Goal: Transaction & Acquisition: Purchase product/service

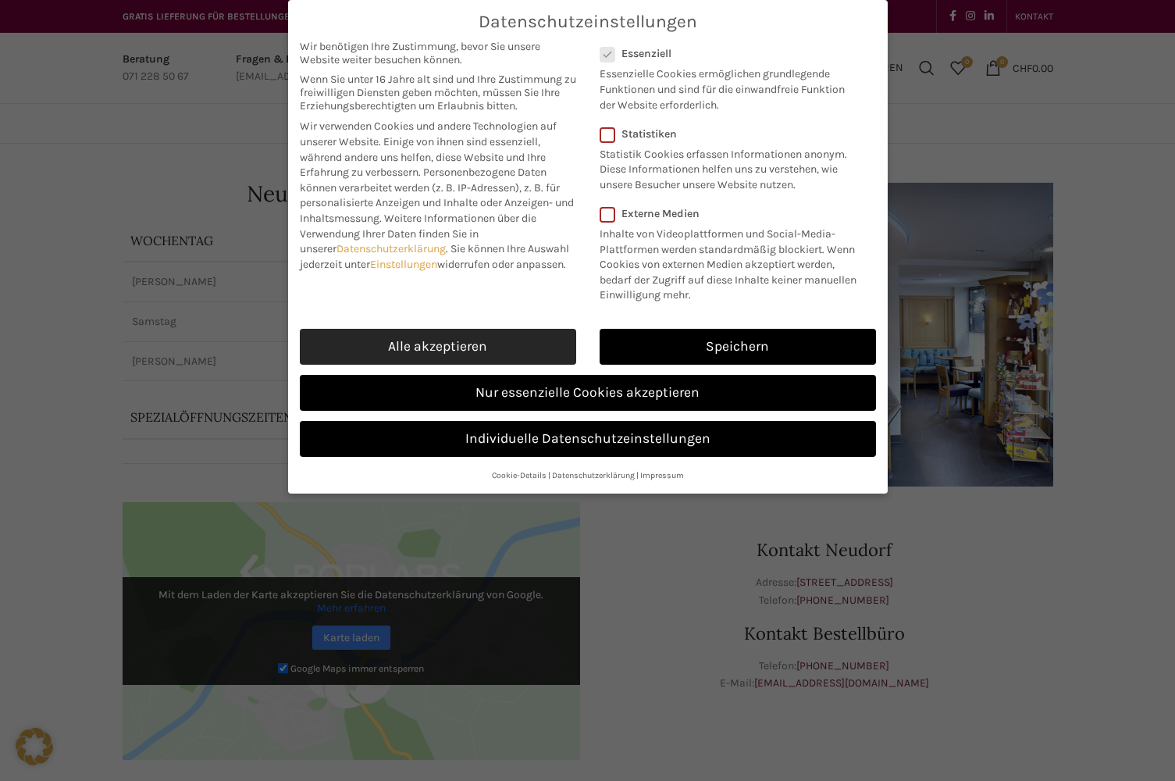
click at [490, 348] on link "Alle akzeptieren" at bounding box center [438, 347] width 276 height 36
checkbox input "true"
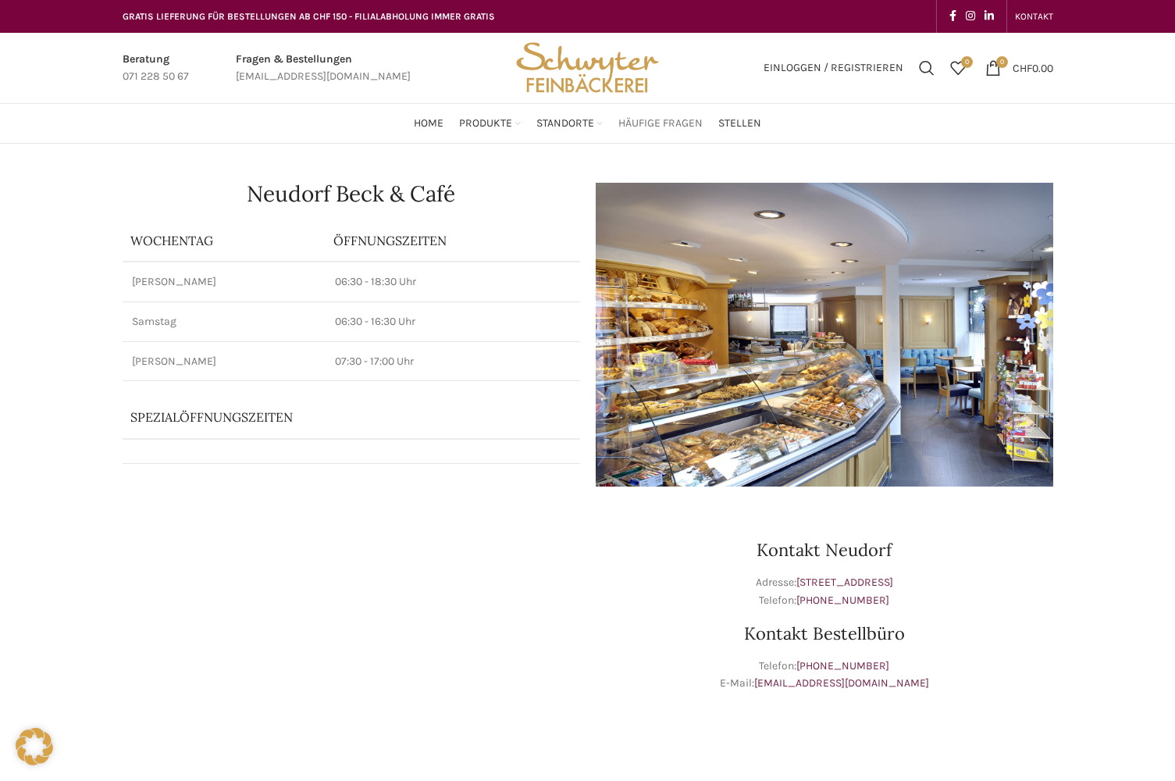
click at [665, 123] on span "Häufige Fragen" at bounding box center [661, 123] width 84 height 15
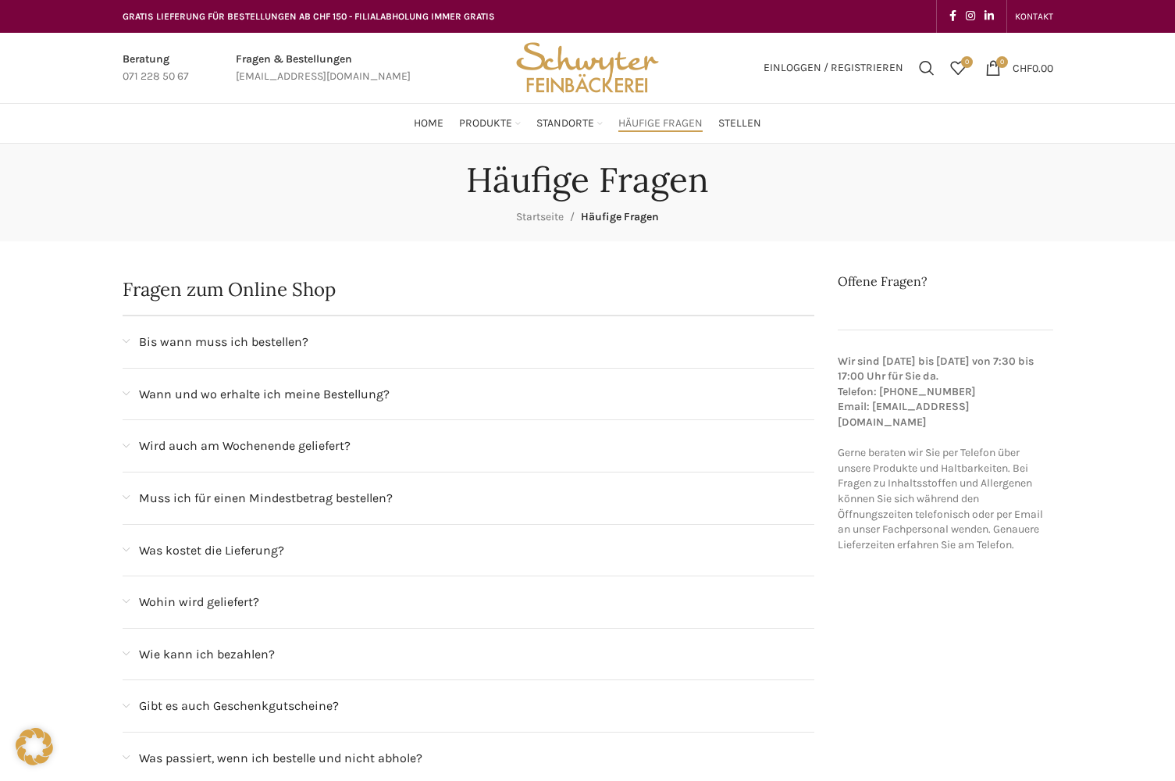
click at [127, 337] on span at bounding box center [126, 341] width 7 height 9
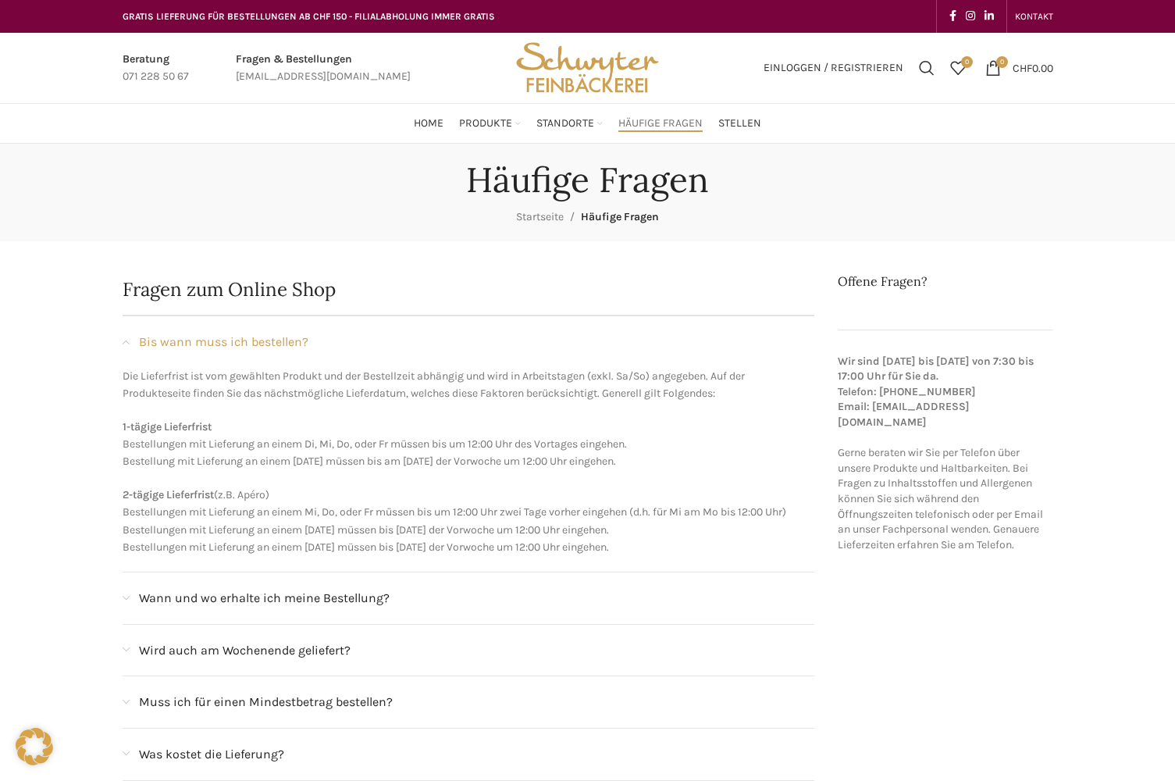
click at [127, 651] on span at bounding box center [126, 650] width 7 height 9
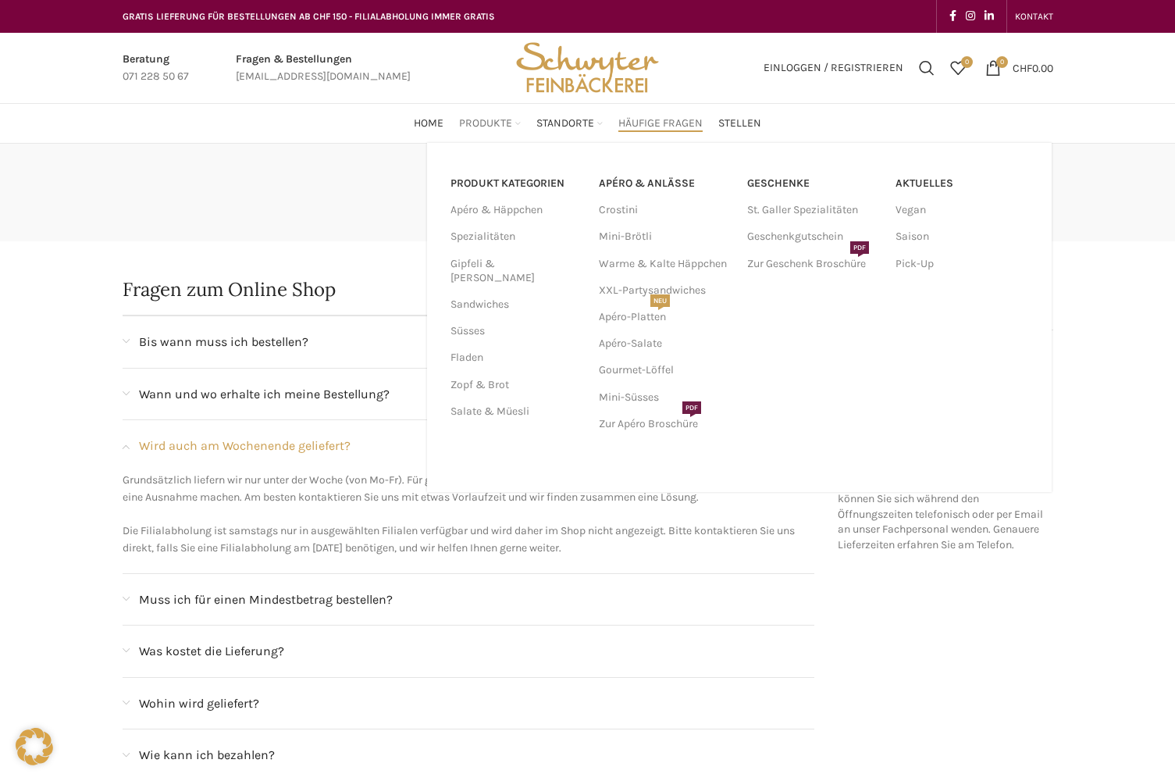
click at [504, 126] on span "Produkte" at bounding box center [485, 123] width 53 height 15
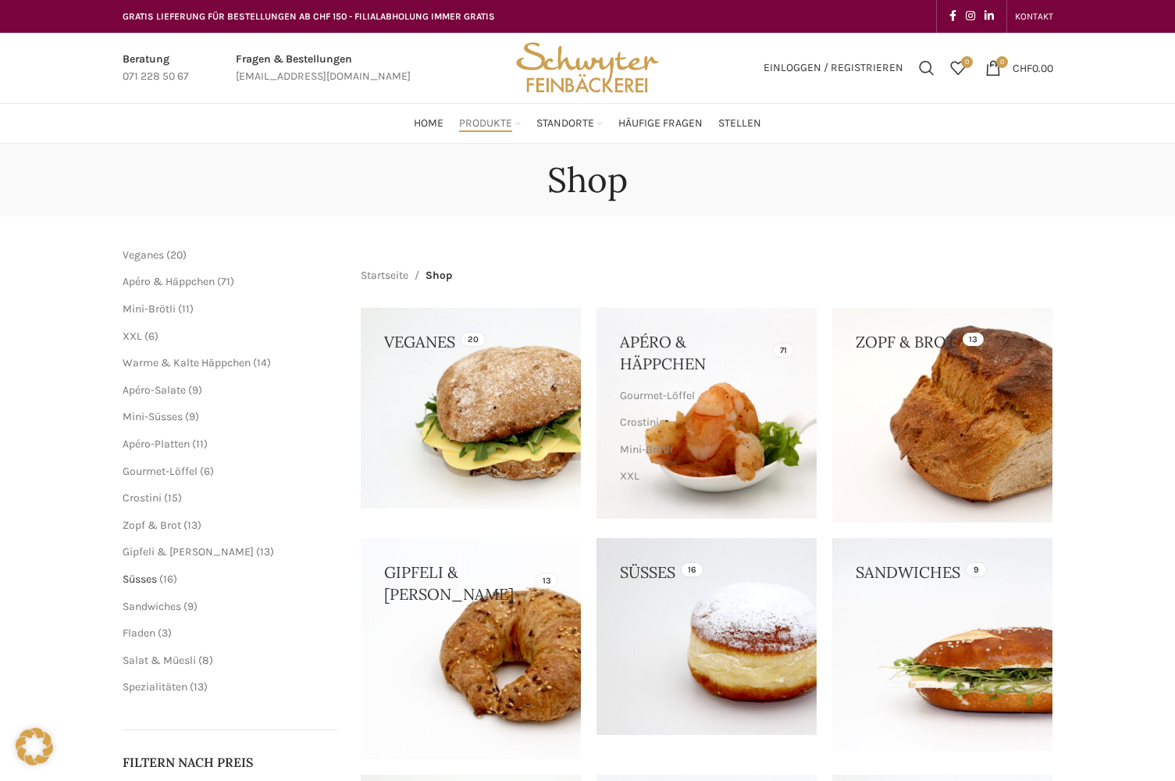
click at [148, 583] on span "Süsses" at bounding box center [140, 579] width 34 height 13
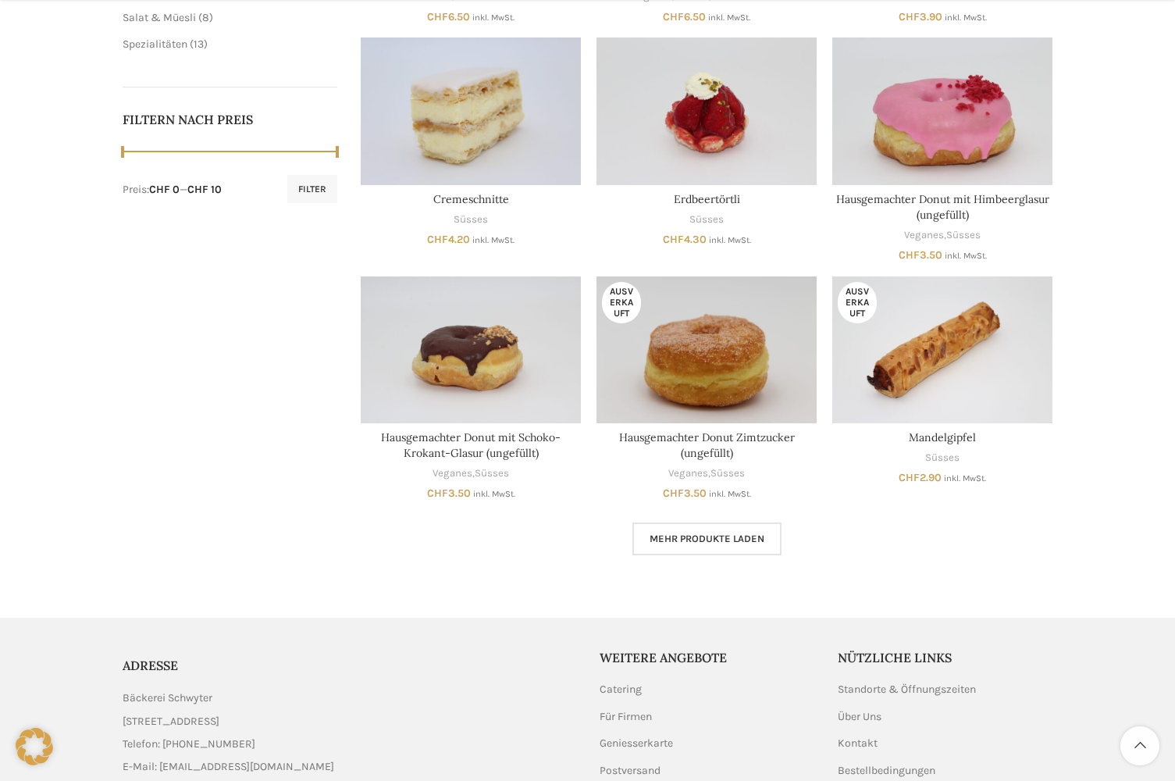
scroll to position [703, 0]
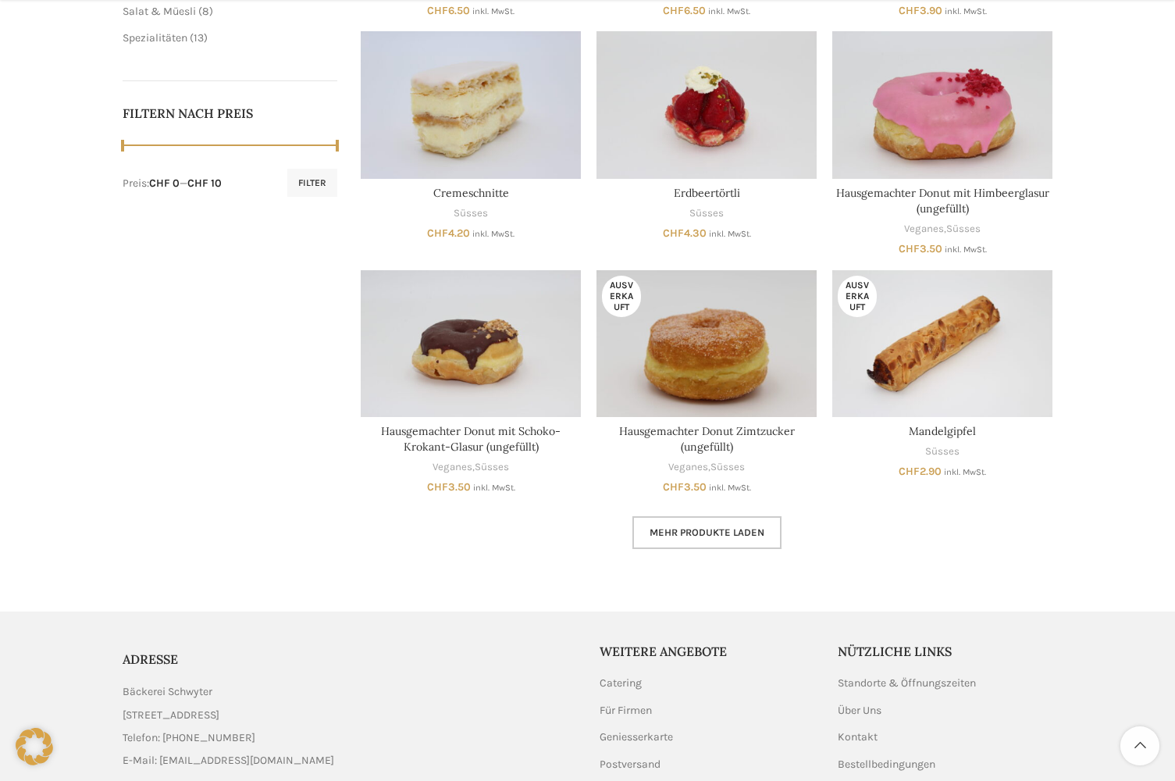
click at [728, 540] on link "Mehr Produkte laden" at bounding box center [707, 532] width 149 height 33
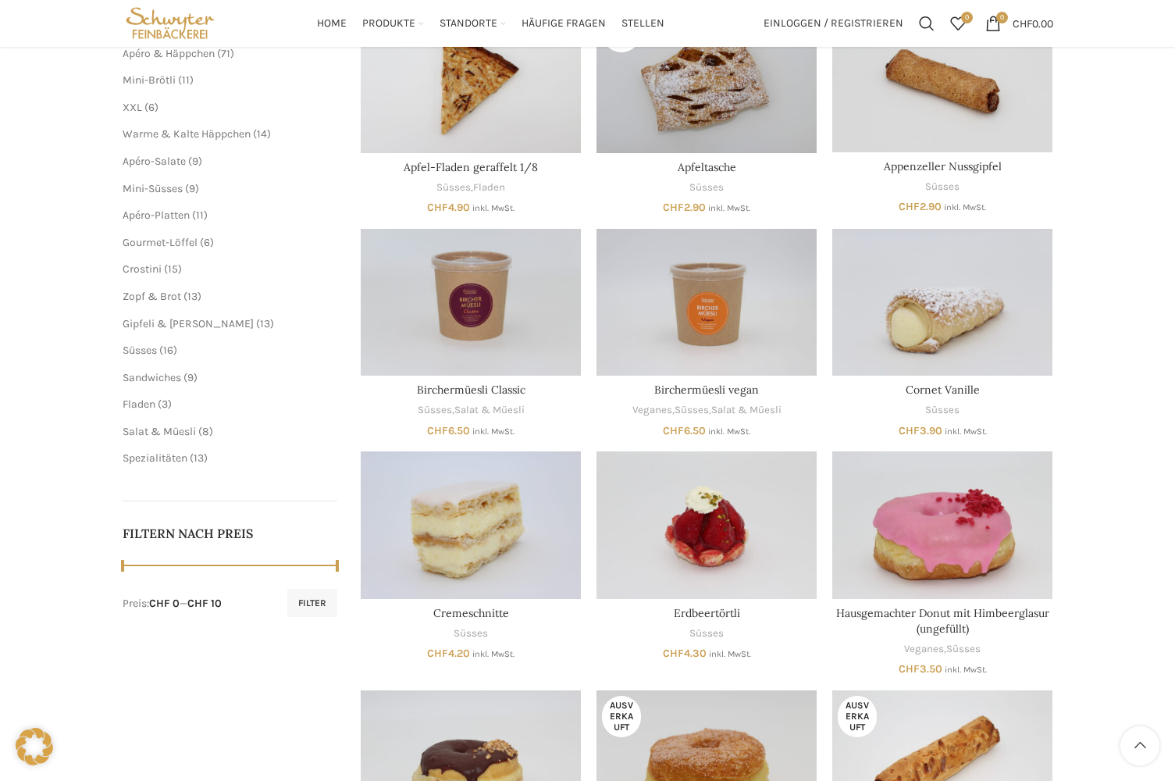
scroll to position [281, 0]
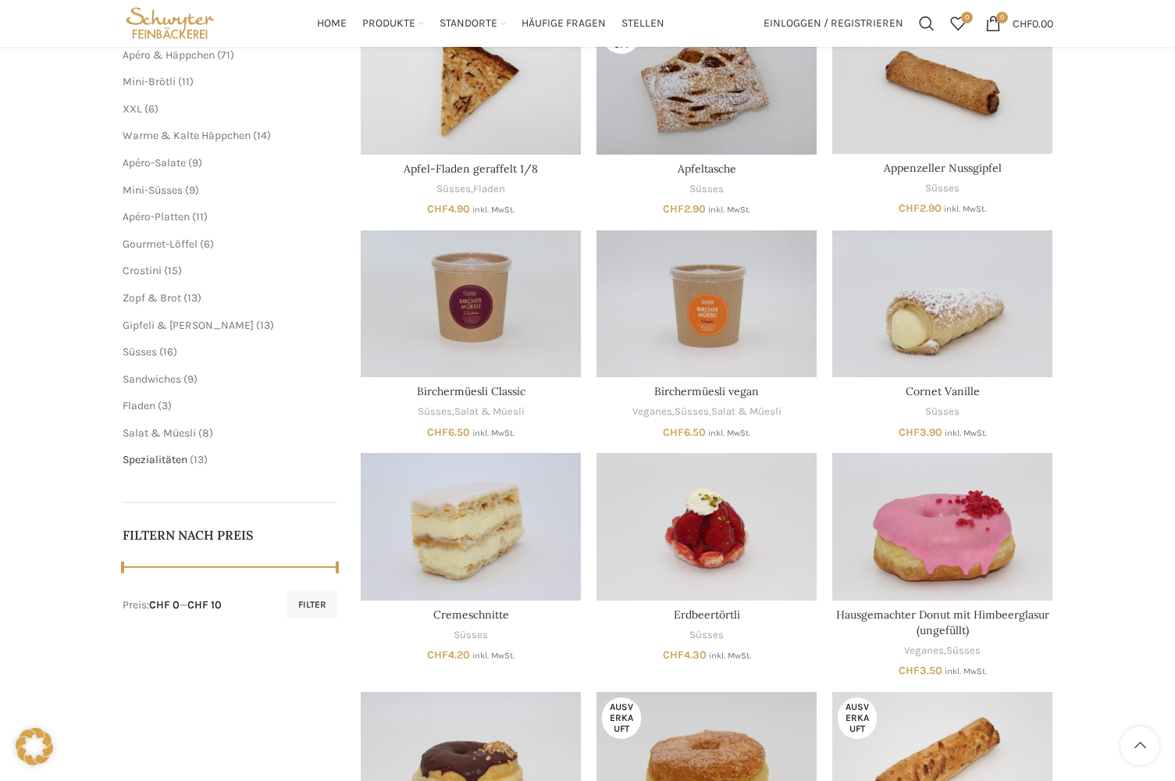
click at [170, 460] on span "Spezialitäten" at bounding box center [155, 459] width 65 height 13
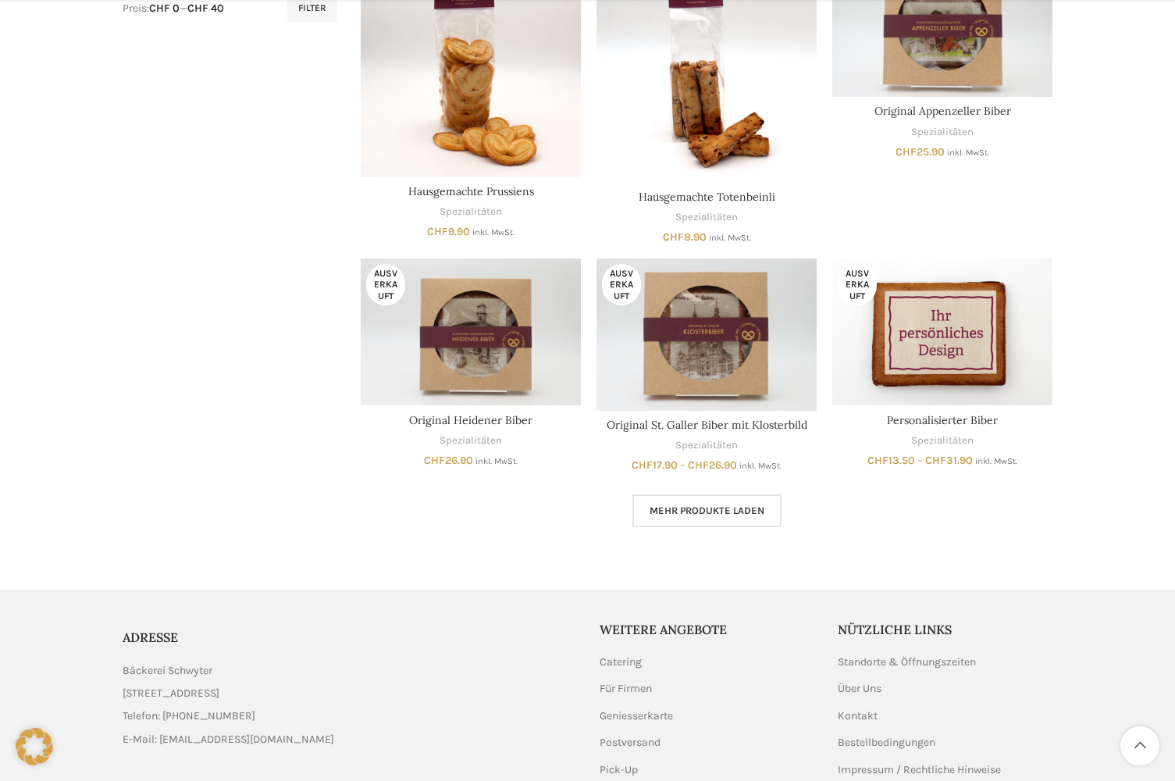
scroll to position [983, 0]
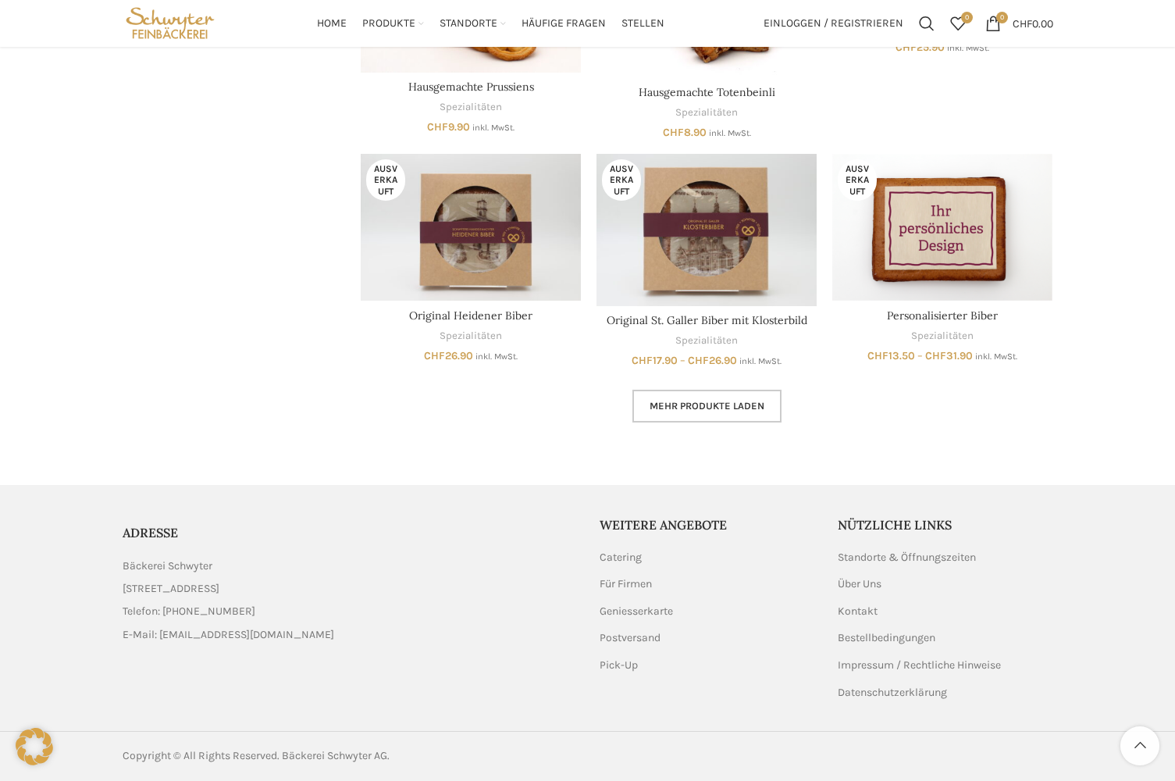
click at [653, 402] on span "Mehr Produkte laden" at bounding box center [707, 406] width 115 height 12
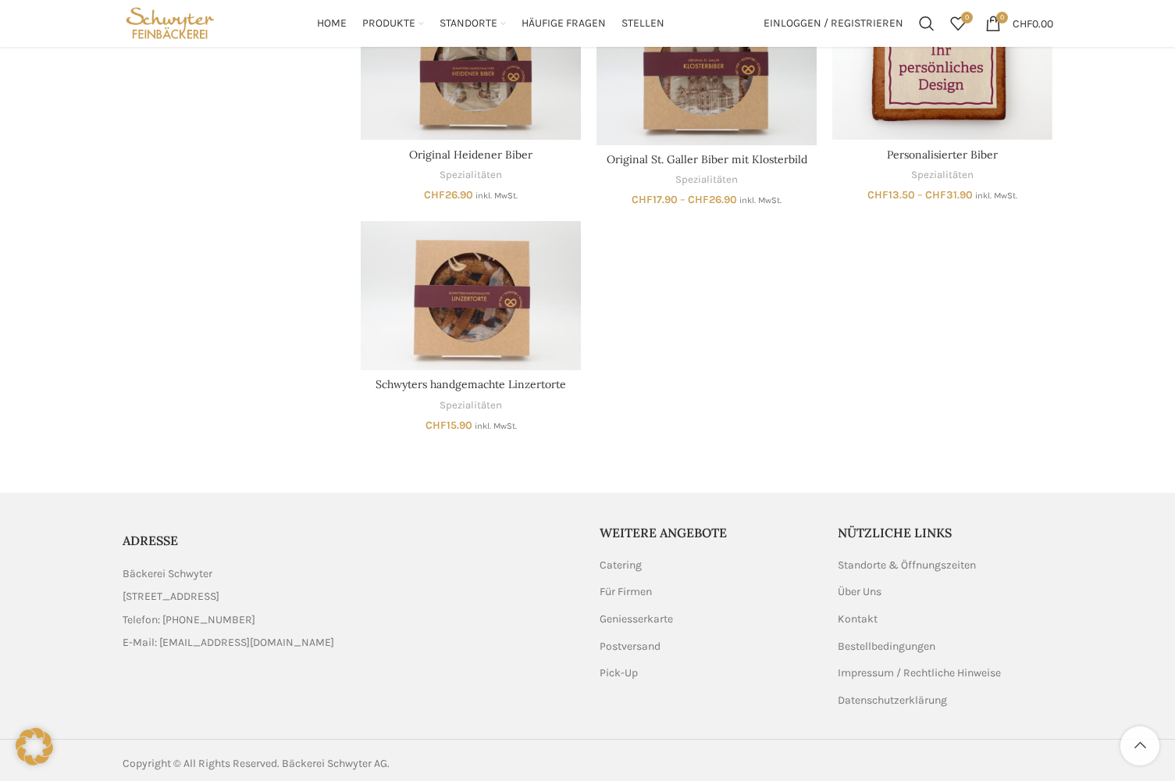
scroll to position [1151, 0]
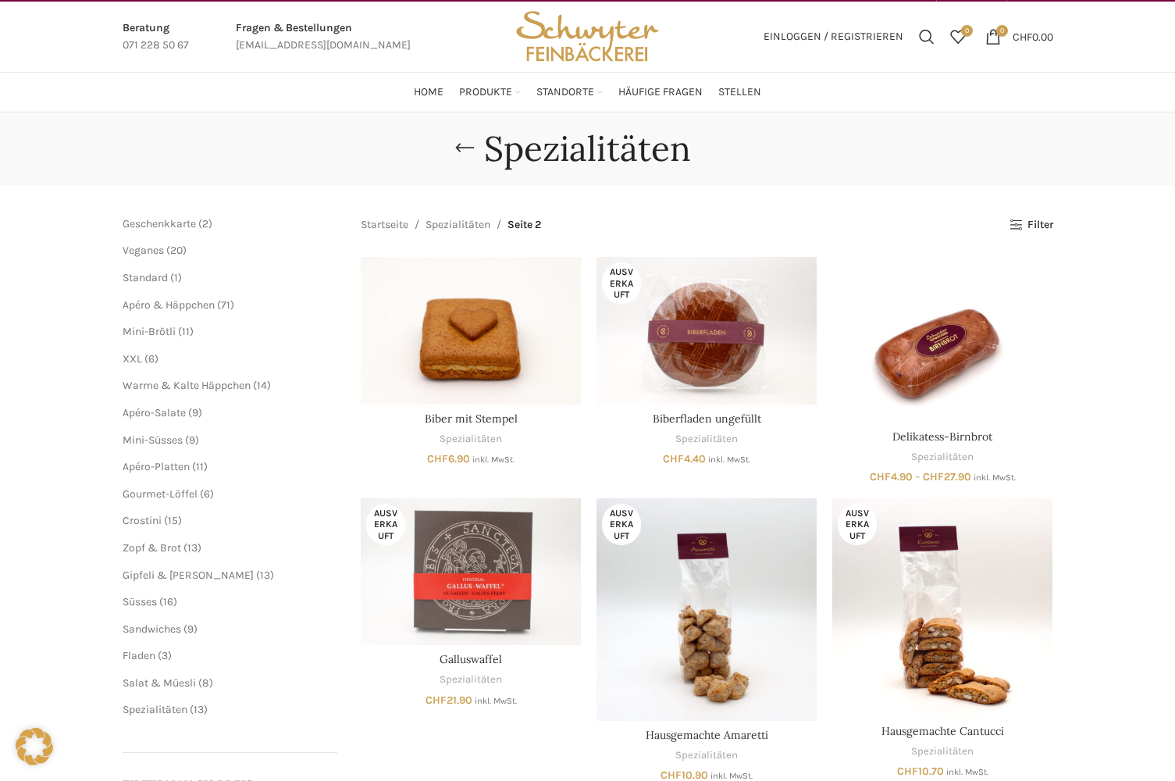
scroll to position [0, 0]
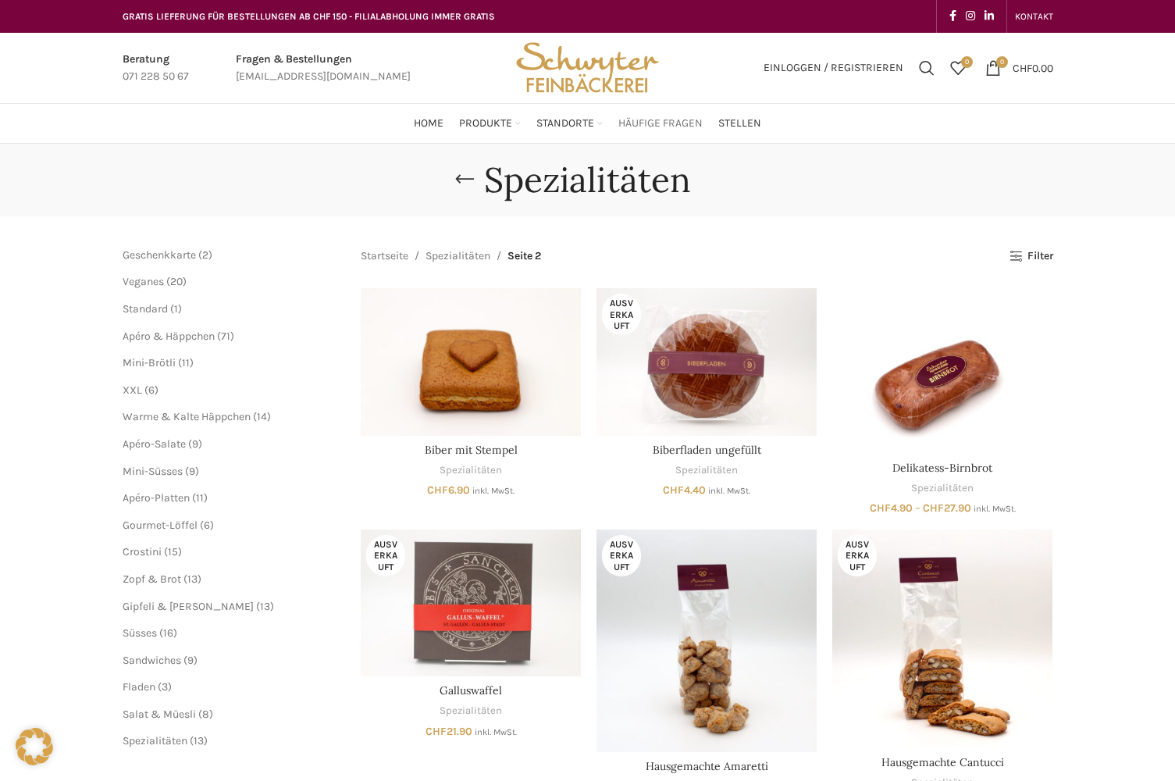
click at [657, 124] on span "Häufige Fragen" at bounding box center [661, 123] width 84 height 15
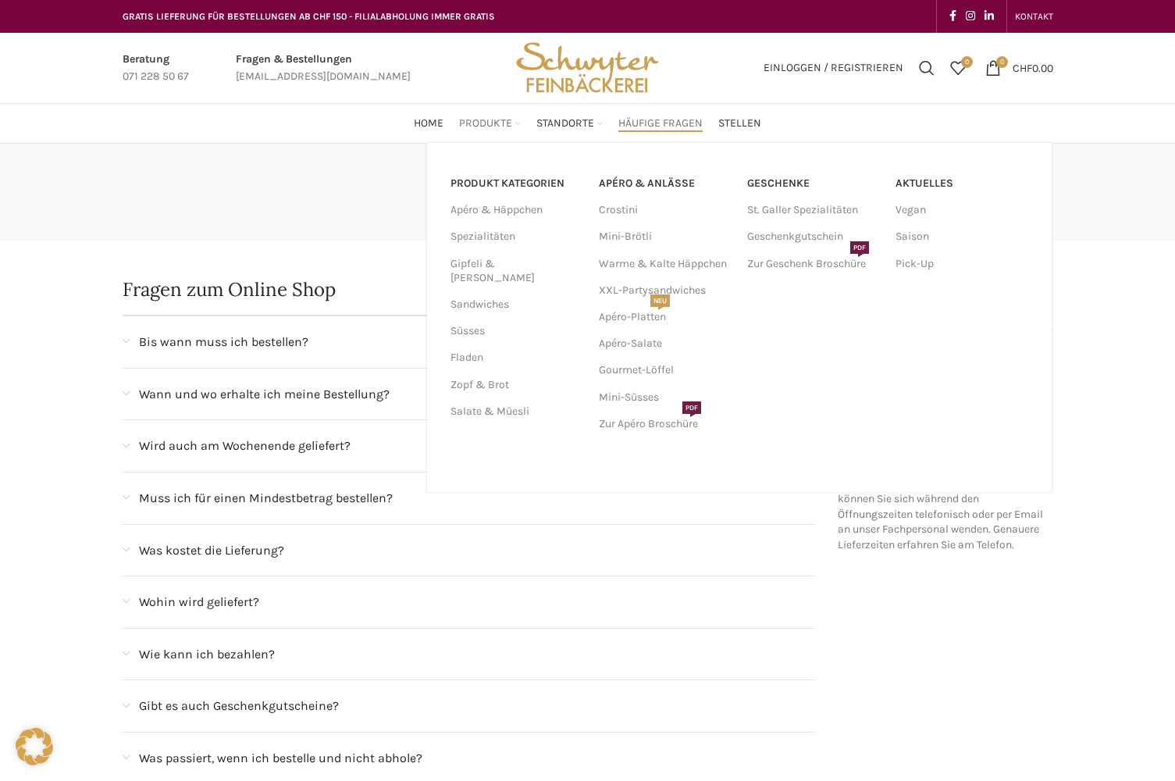
click at [519, 127] on link "Produkte" at bounding box center [490, 123] width 62 height 31
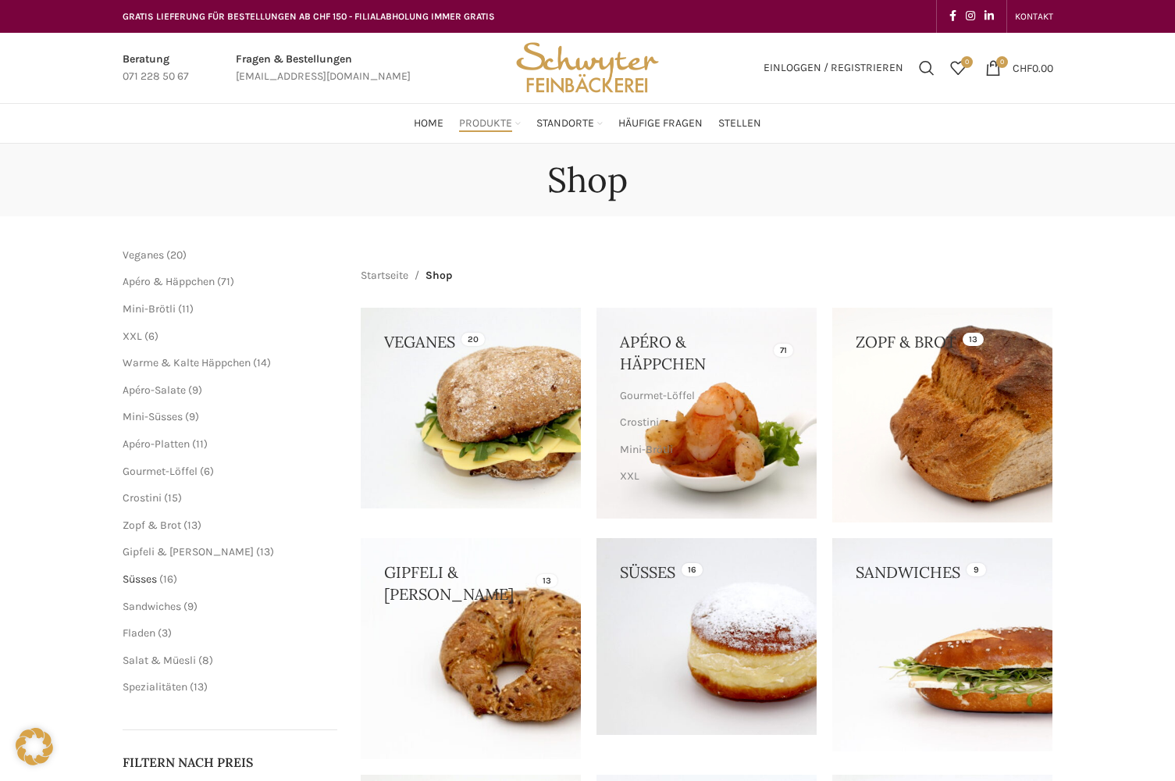
click at [144, 573] on span "Süsses" at bounding box center [140, 579] width 34 height 13
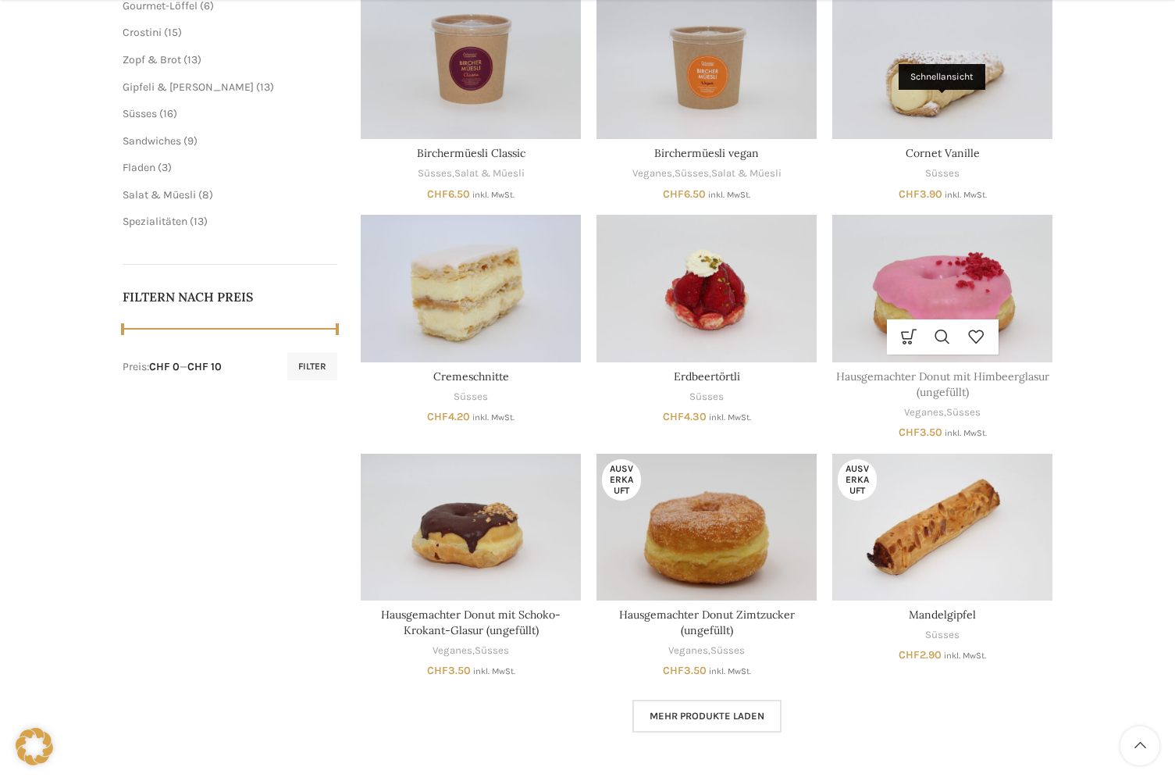
scroll to position [703, 0]
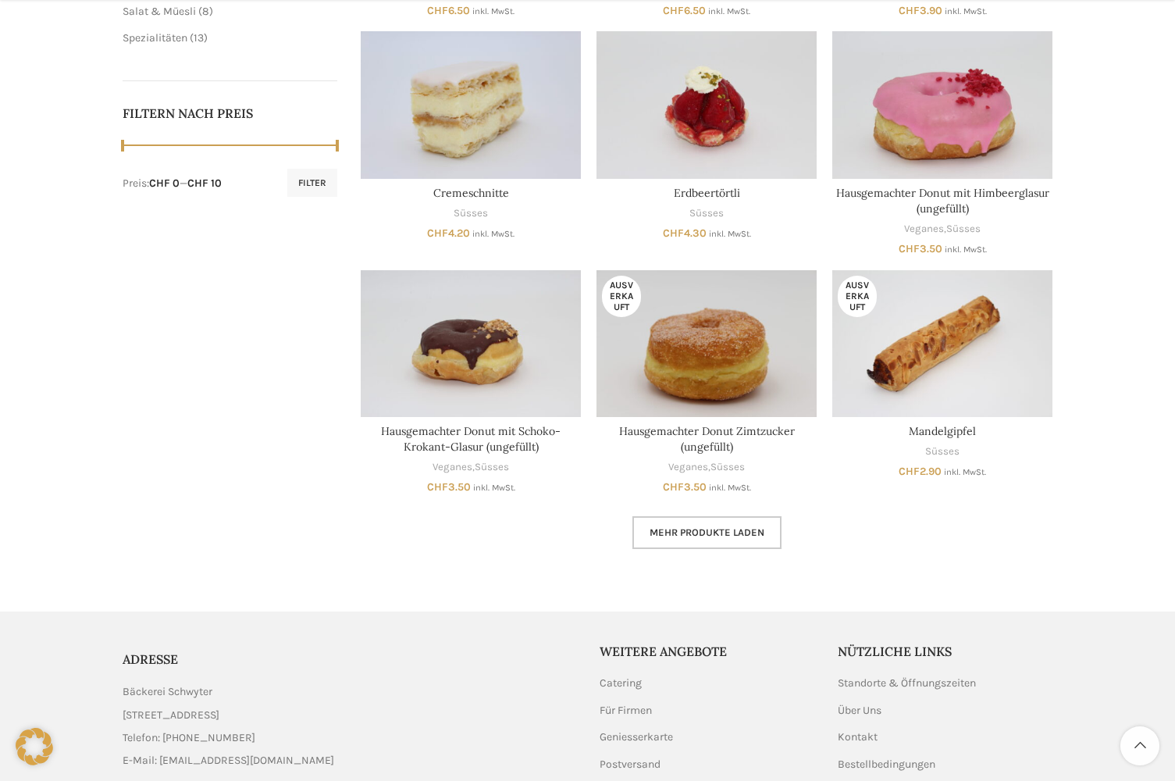
click at [737, 537] on span "Mehr Produkte laden" at bounding box center [707, 532] width 115 height 12
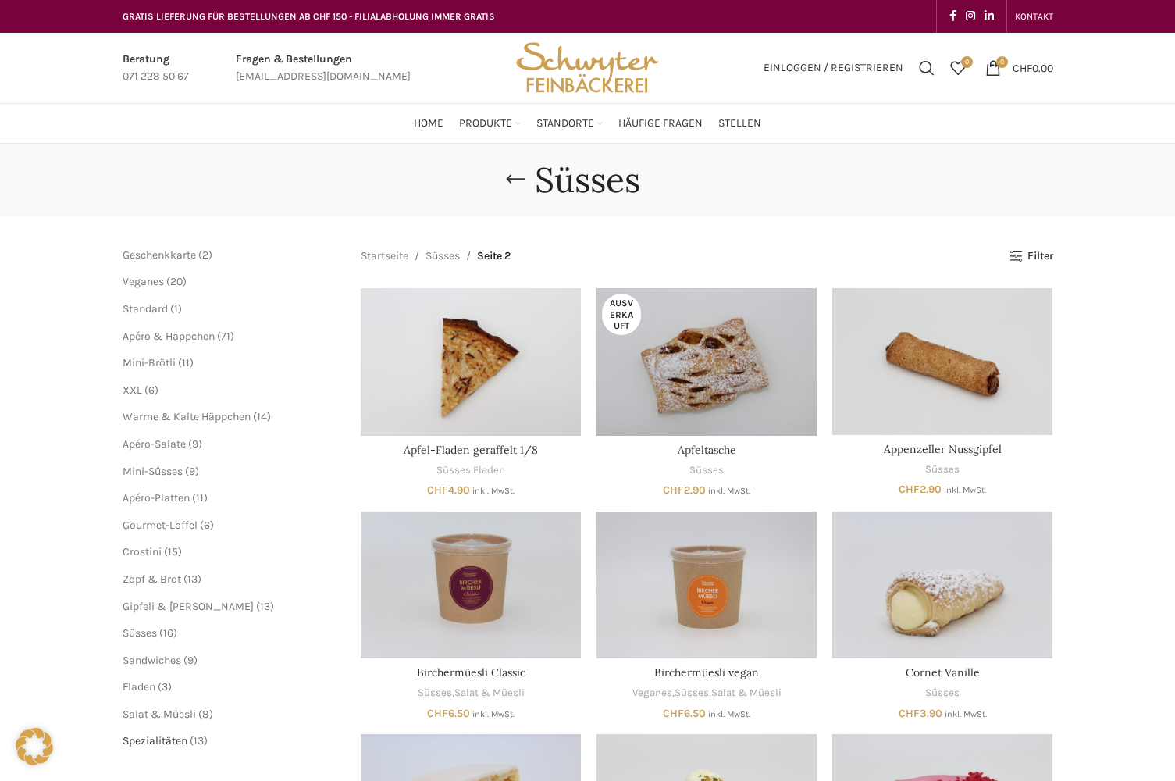
click at [168, 745] on span "Spezialitäten" at bounding box center [155, 740] width 65 height 13
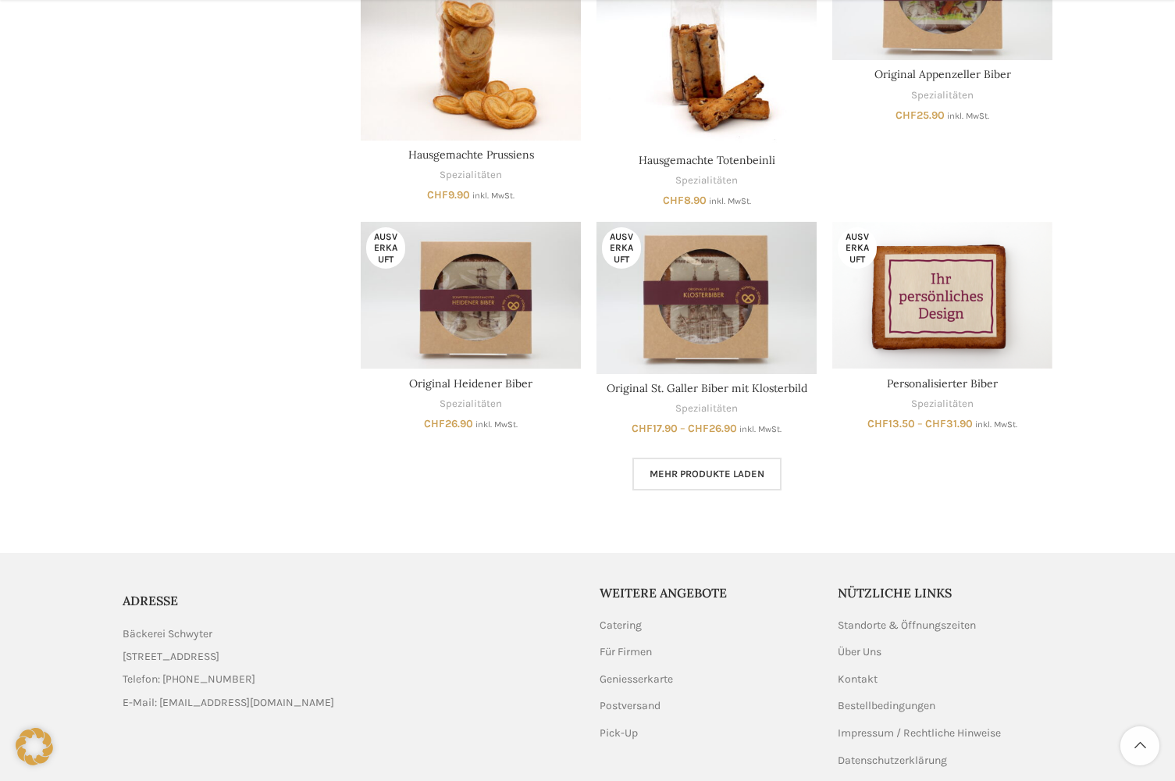
scroll to position [937, 0]
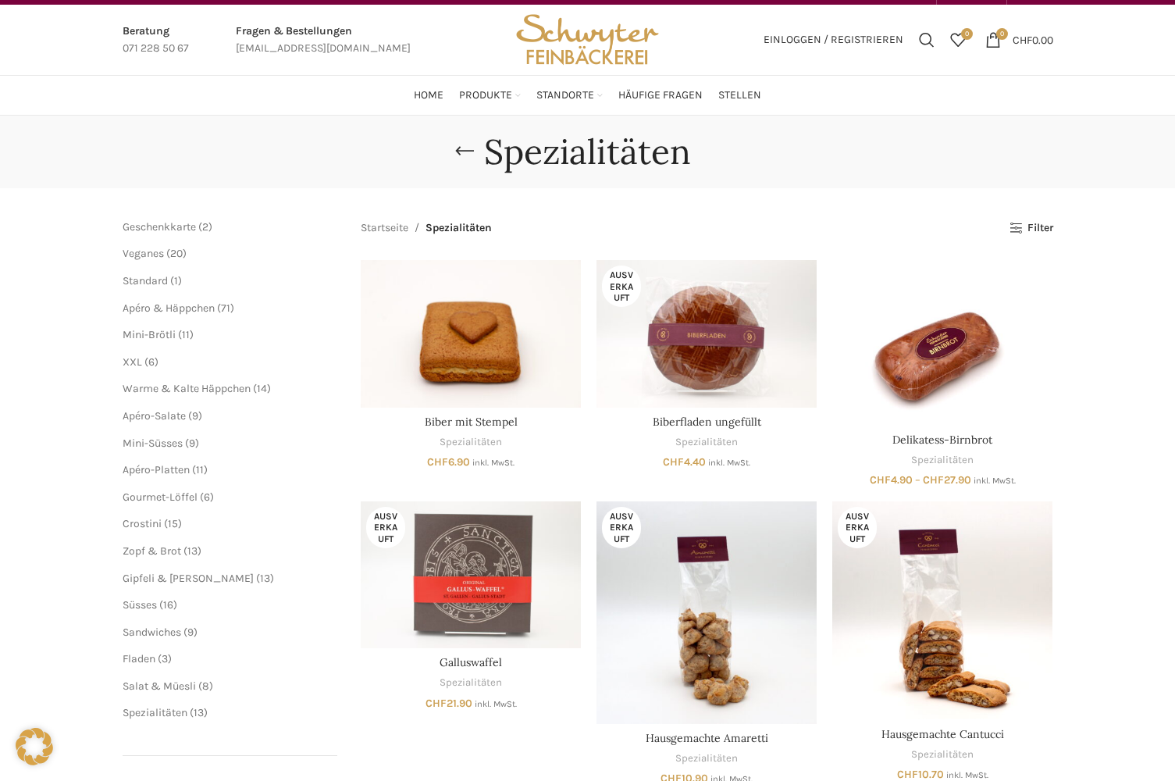
scroll to position [0, 0]
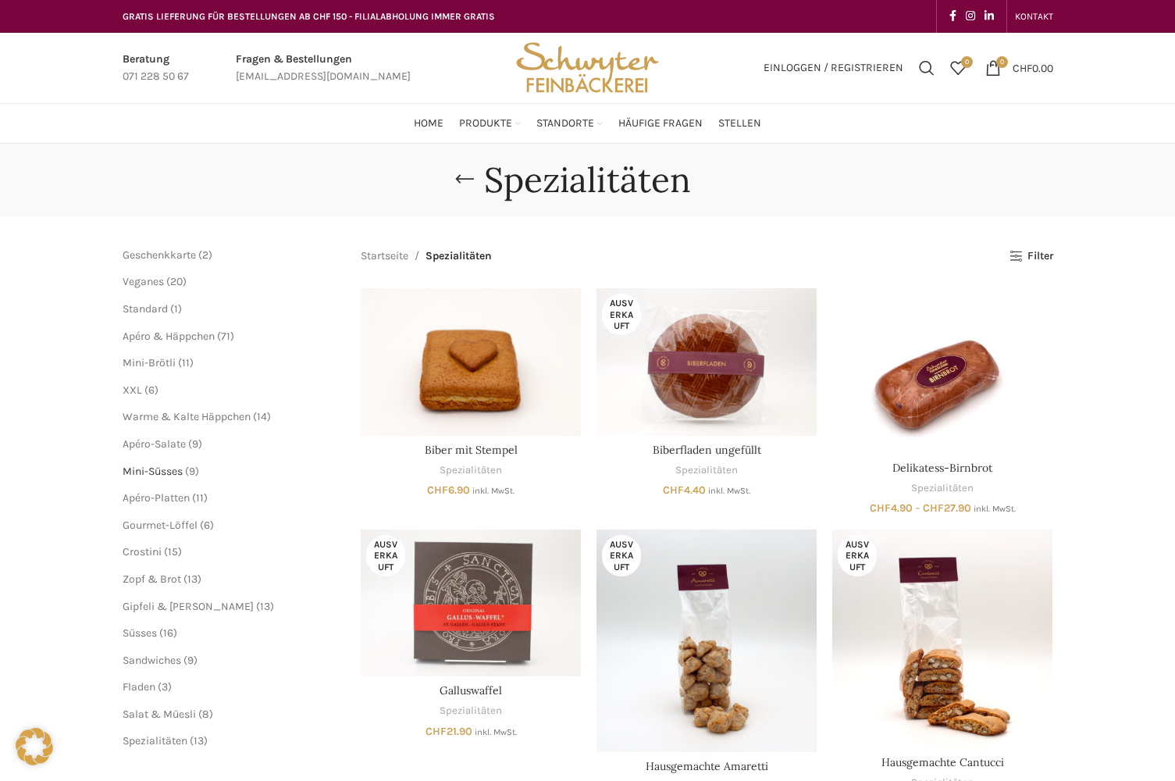
click at [166, 472] on span "Mini-Süsses" at bounding box center [153, 471] width 60 height 13
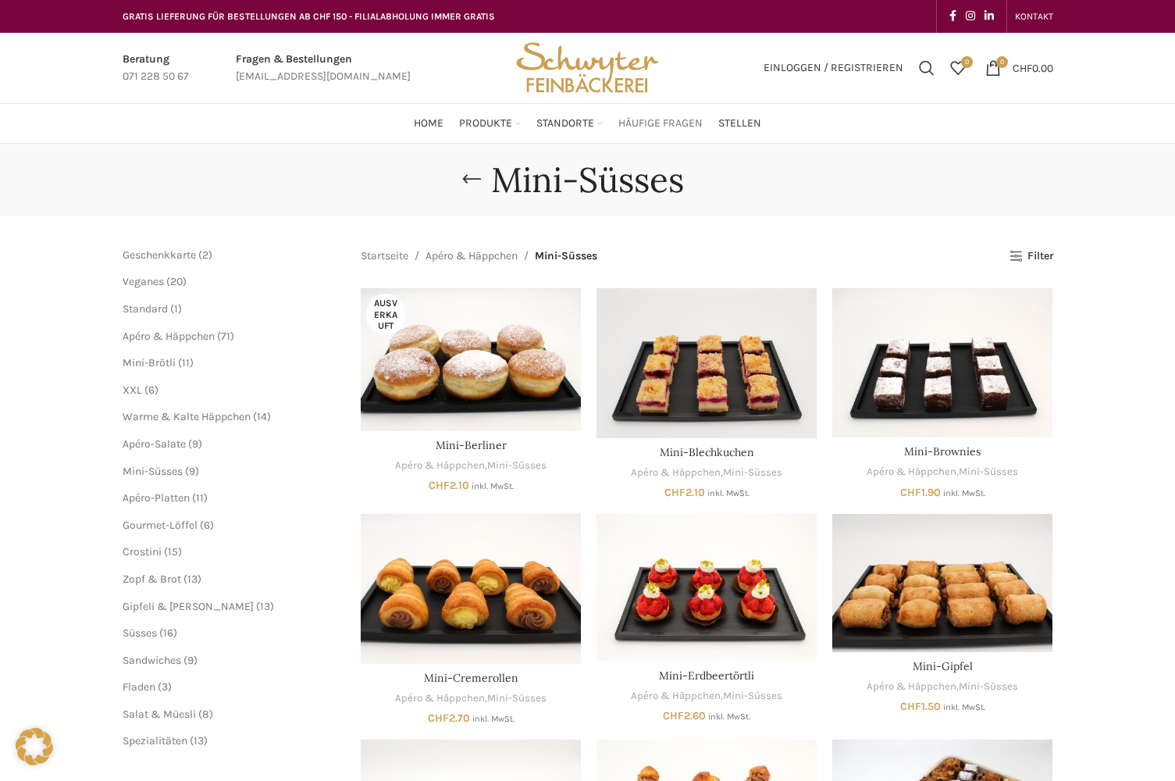
click at [640, 124] on span "Häufige Fragen" at bounding box center [661, 123] width 84 height 15
